Goal: Task Accomplishment & Management: Use online tool/utility

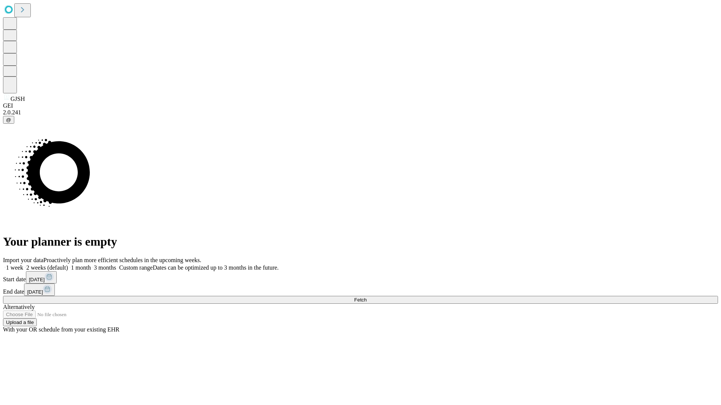
click at [366, 297] on span "Fetch" at bounding box center [360, 300] width 12 height 6
